Goal: Task Accomplishment & Management: Complete application form

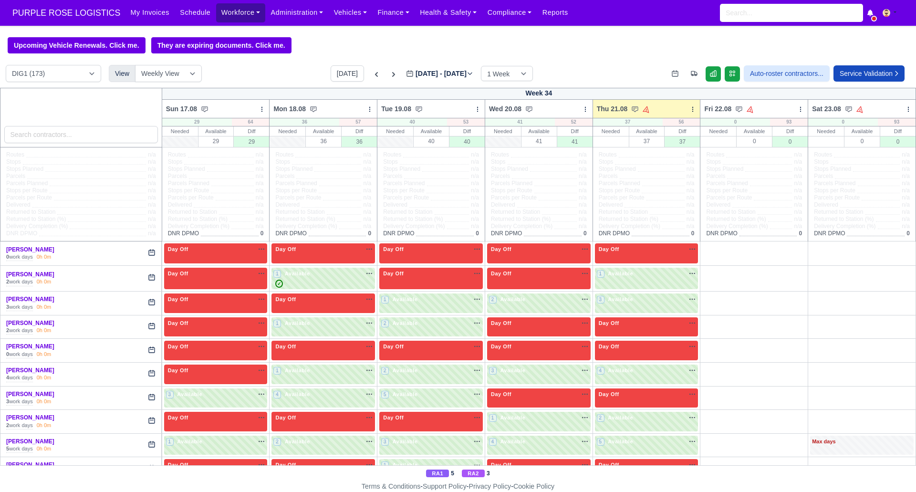
click at [231, 9] on link "Workforce" at bounding box center [241, 12] width 50 height 19
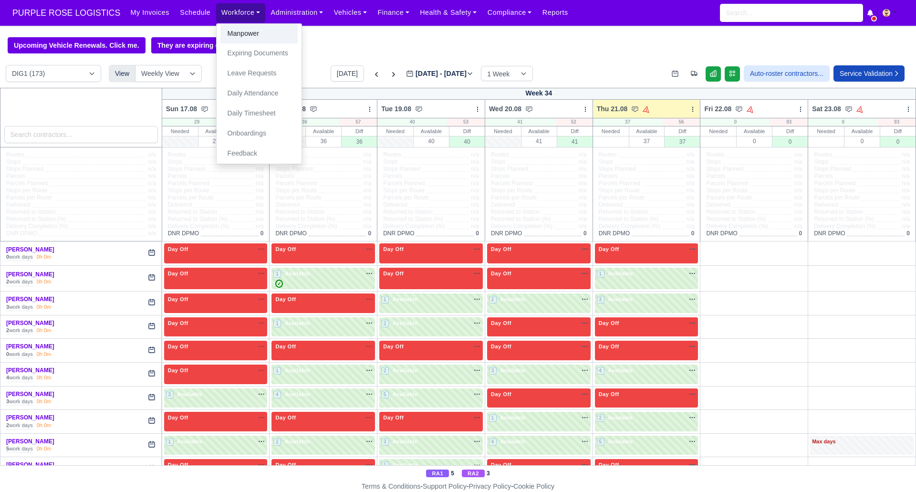
click at [247, 34] on link "Manpower" at bounding box center [258, 34] width 77 height 20
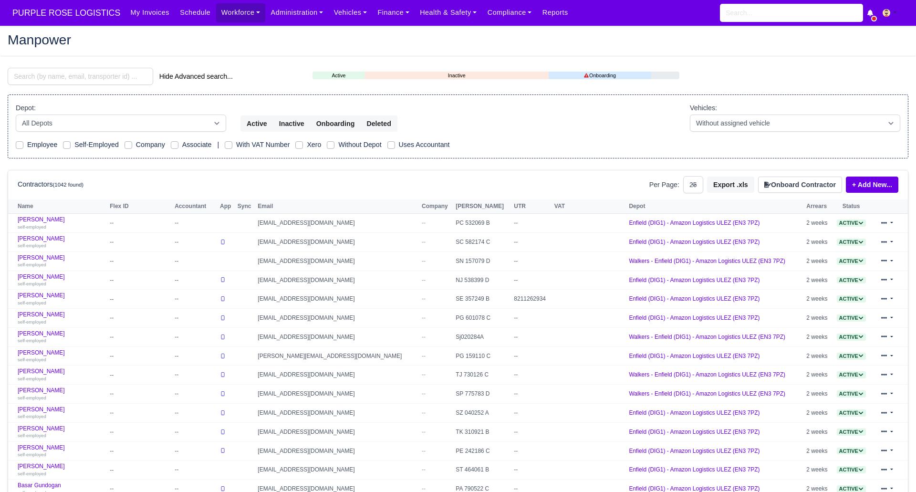
select select "25"
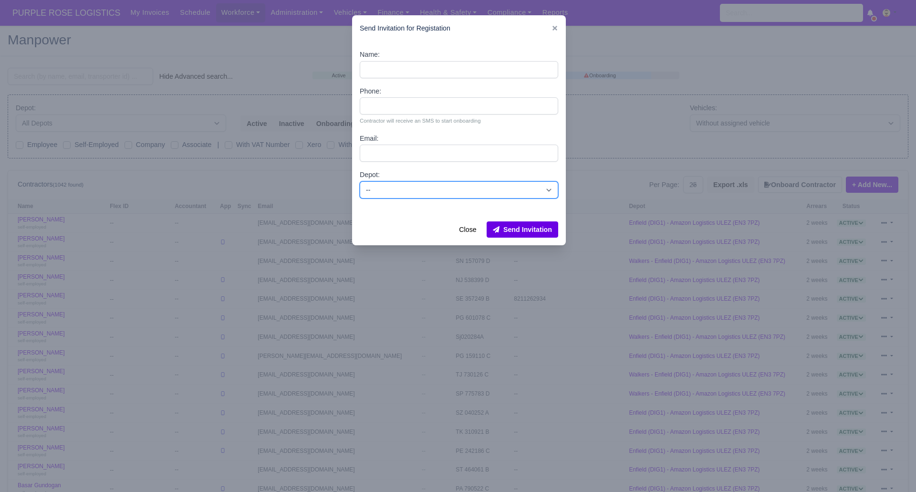
click at [415, 186] on select "-- Enfield (DIG1) - Amazon Logistics ULEZ (EN3 7PZ) Harlow (DHW1) - Amazon Logi…" at bounding box center [459, 189] width 198 height 17
select select "1"
click at [360, 181] on select "-- Enfield (DIG1) - Amazon Logistics ULEZ (EN3 7PZ) Harlow (DHW1) - Amazon Logi…" at bounding box center [459, 189] width 198 height 17
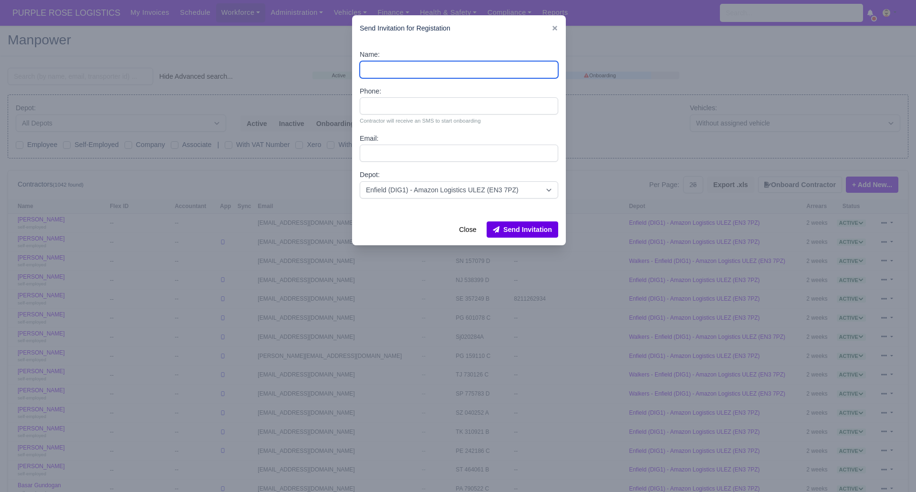
click at [393, 66] on input "Name:" at bounding box center [459, 69] width 198 height 17
click at [403, 69] on input "Name:" at bounding box center [459, 69] width 198 height 17
paste input "[PERSON_NAME]"
type input "[PERSON_NAME]"
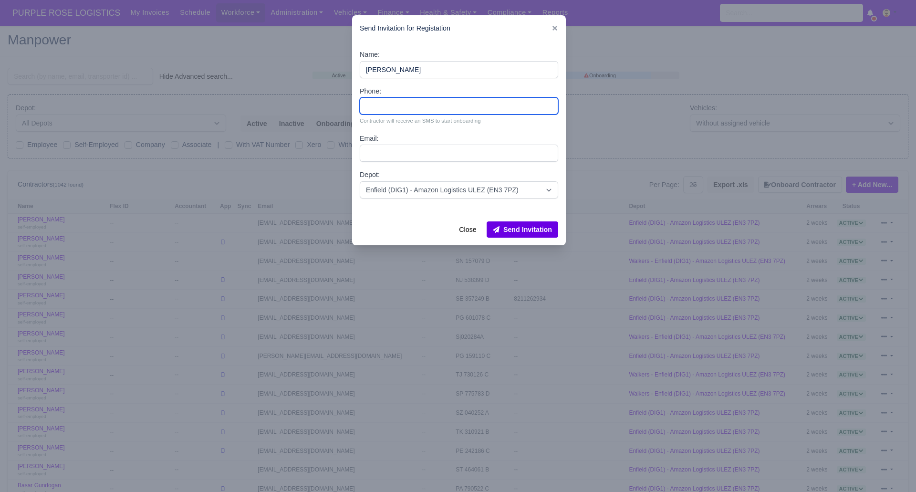
click at [410, 108] on input "Phone:" at bounding box center [459, 105] width 198 height 17
paste input "7764597677"
type input "7764597677"
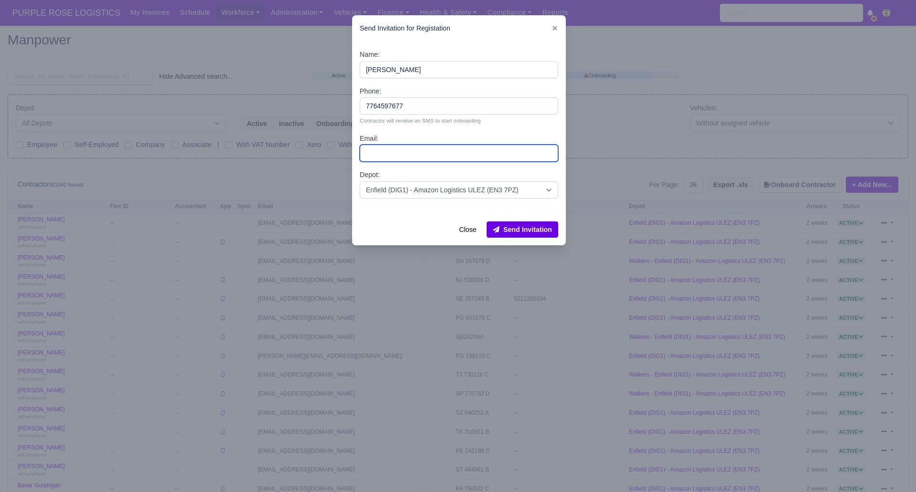
paste input "[EMAIL_ADDRESS][DOMAIN_NAME]"
type input "[EMAIL_ADDRESS][DOMAIN_NAME]"
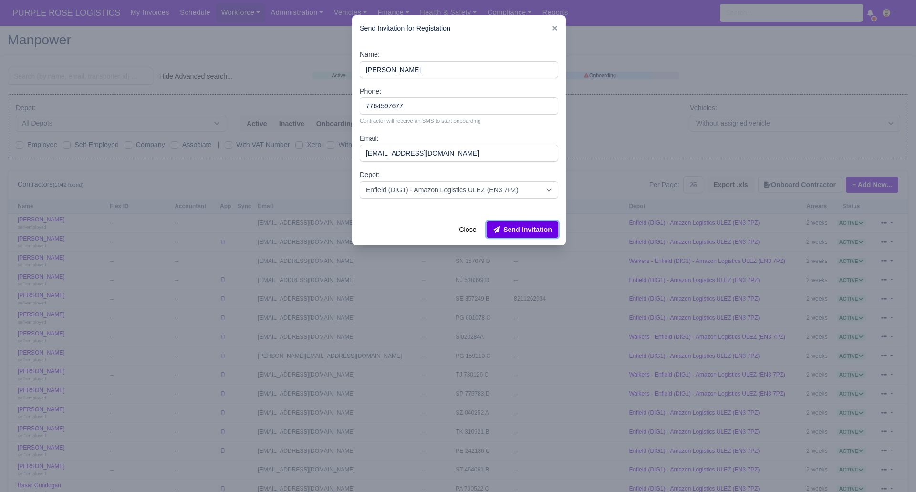
drag, startPoint x: 552, startPoint y: 232, endPoint x: 505, endPoint y: 219, distance: 48.5
click at [552, 232] on button "Send Invitation" at bounding box center [522, 229] width 72 height 16
click at [83, 76] on div at bounding box center [458, 246] width 916 height 492
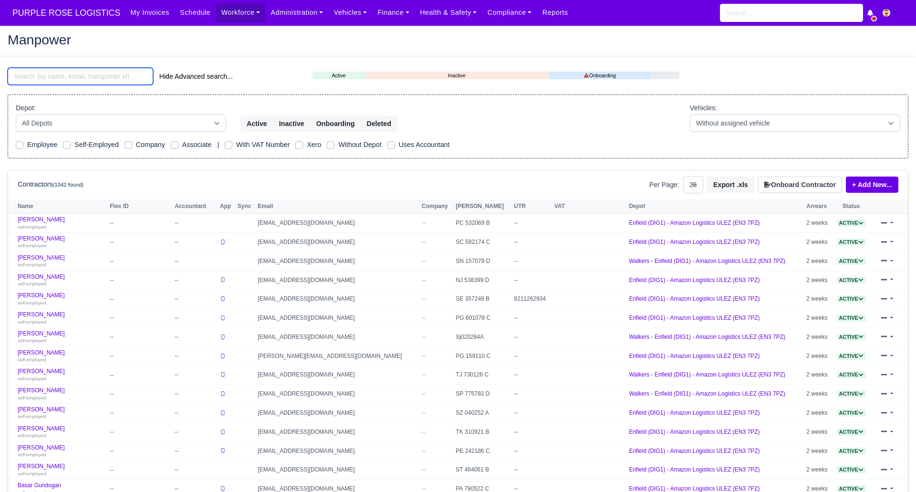
click at [78, 77] on input "search" at bounding box center [80, 76] width 145 height 17
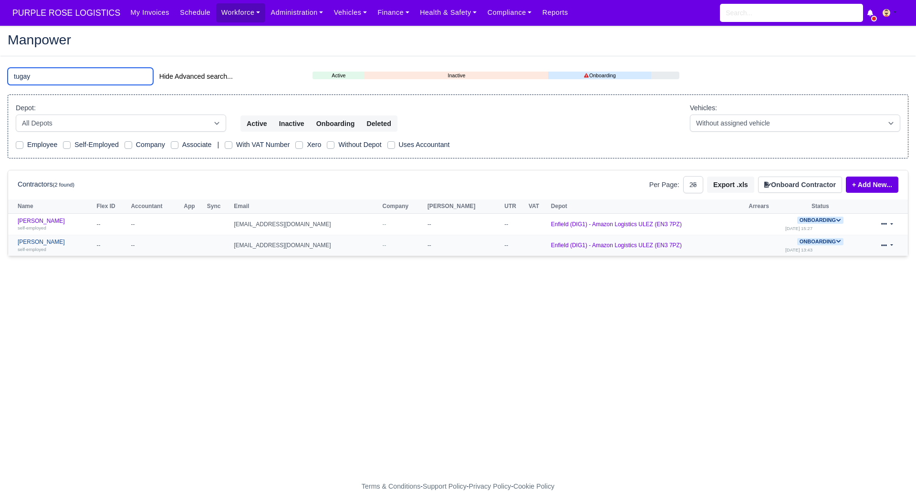
type input "tugay"
click at [39, 242] on link "Tugay Yildiz self-employed" at bounding box center [55, 245] width 74 height 14
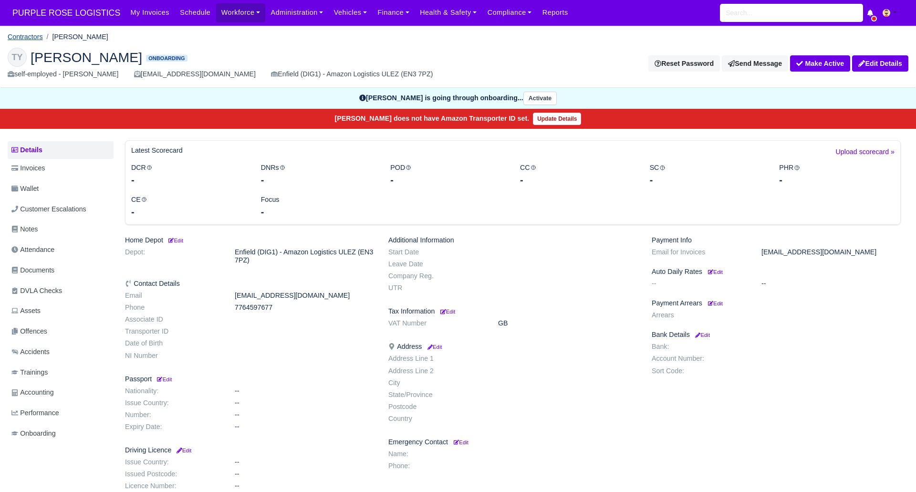
click at [32, 36] on link "Contractors" at bounding box center [25, 37] width 35 height 8
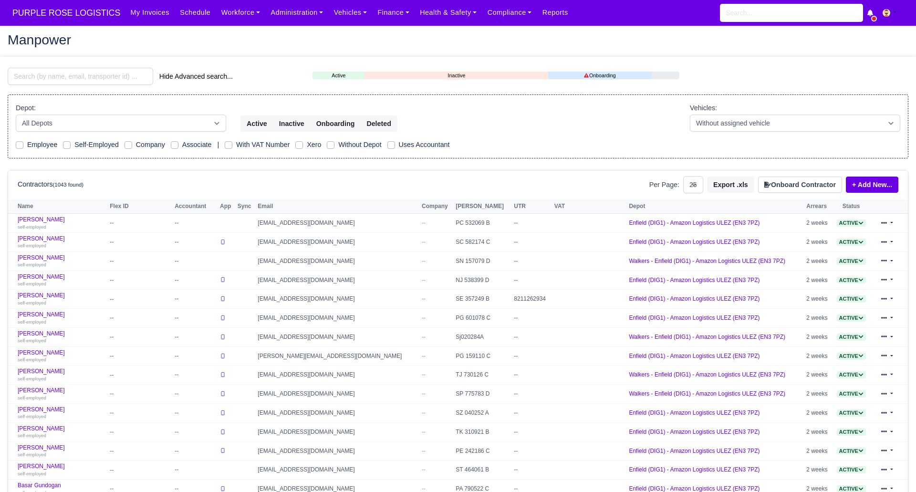
select select "25"
click at [800, 185] on button "Onboard Contractor" at bounding box center [800, 184] width 84 height 16
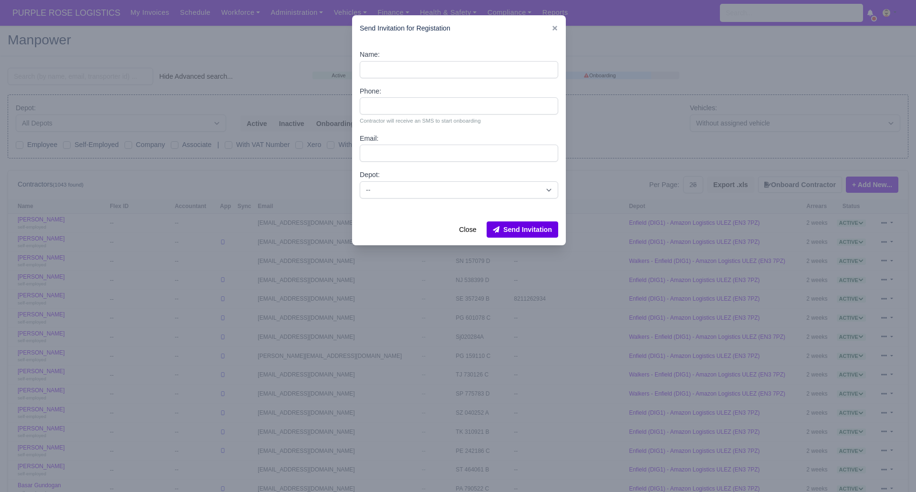
click at [235, 46] on div at bounding box center [458, 246] width 916 height 492
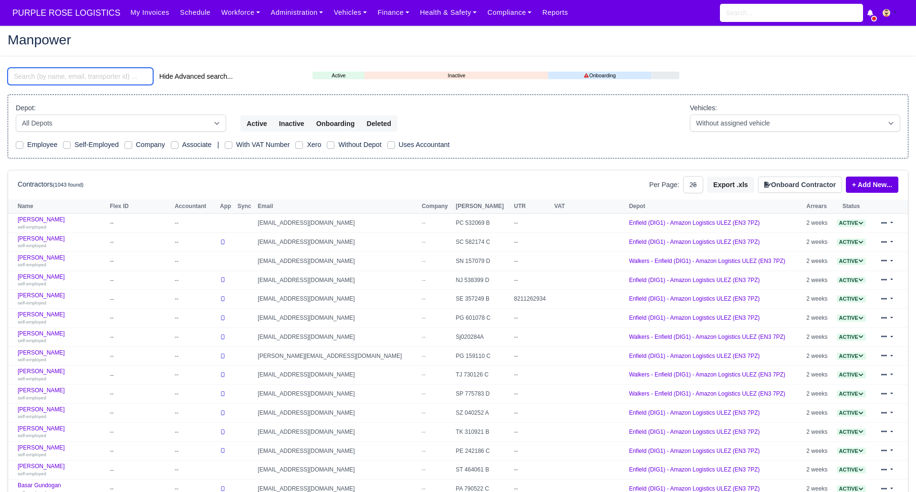
click at [80, 77] on input "search" at bounding box center [80, 76] width 145 height 17
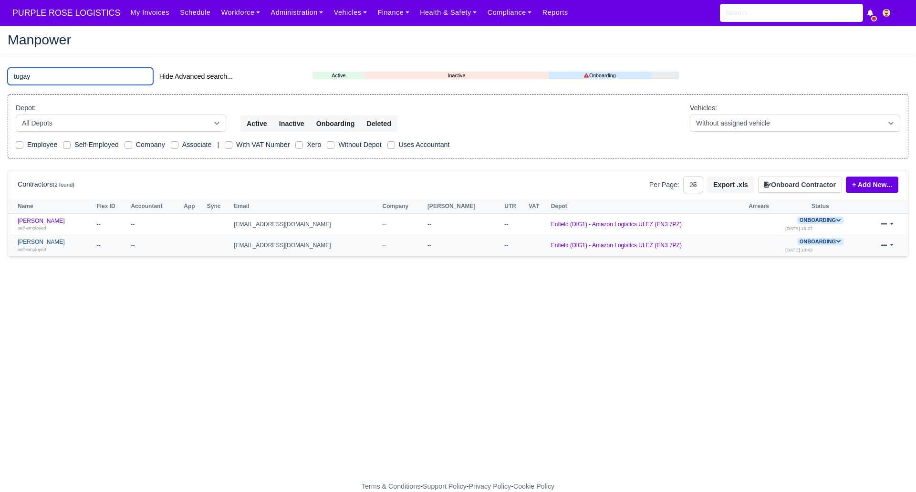
type input "tugay"
click at [41, 246] on div "self-employed" at bounding box center [55, 249] width 74 height 7
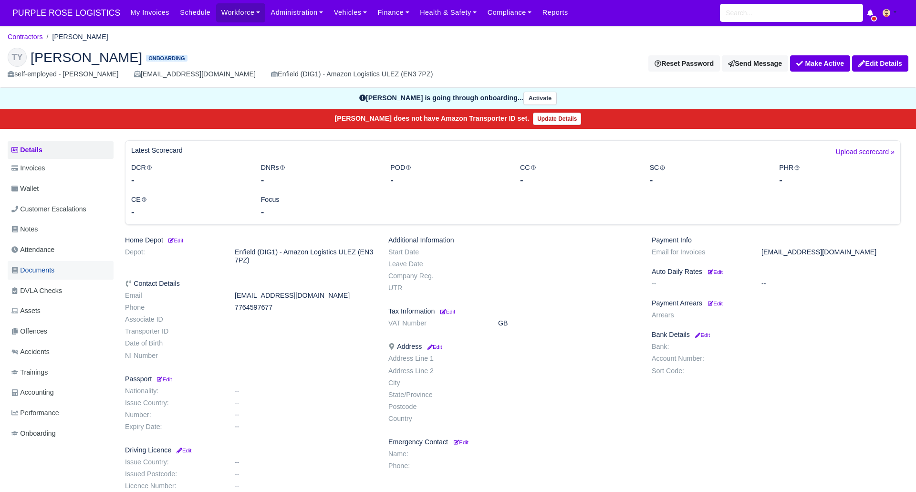
click at [41, 268] on span "Documents" at bounding box center [32, 270] width 43 height 11
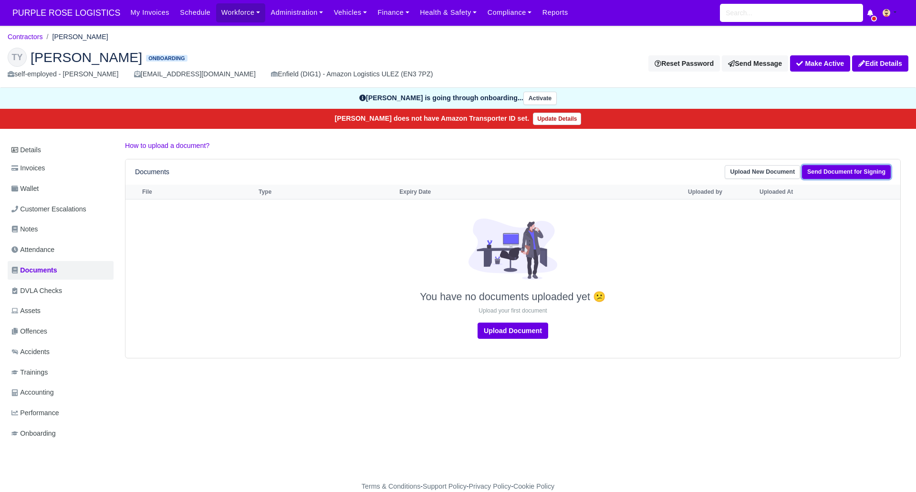
click at [853, 173] on link "Send Document for Signing" at bounding box center [846, 172] width 89 height 14
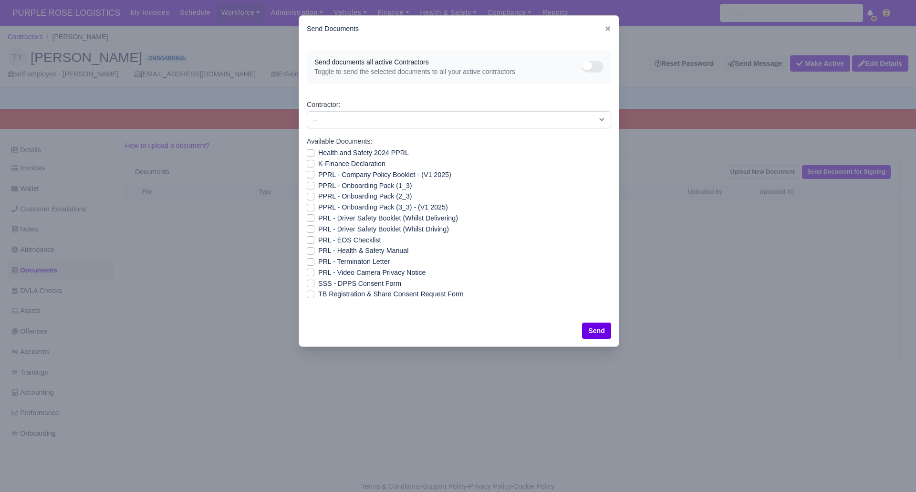
click at [318, 283] on label "SSS - DPPS Consent Form" at bounding box center [359, 283] width 83 height 11
click at [309, 283] on input "SSS - DPPS Consent Form" at bounding box center [311, 282] width 8 height 8
checkbox input "true"
click at [599, 328] on button "Send" at bounding box center [596, 330] width 29 height 16
